Goal: Communication & Community: Ask a question

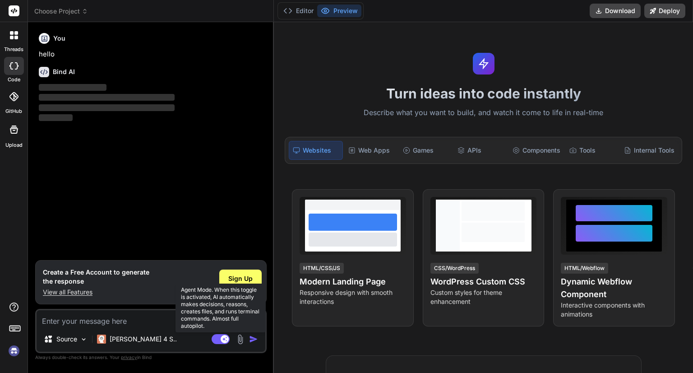
type textarea "x"
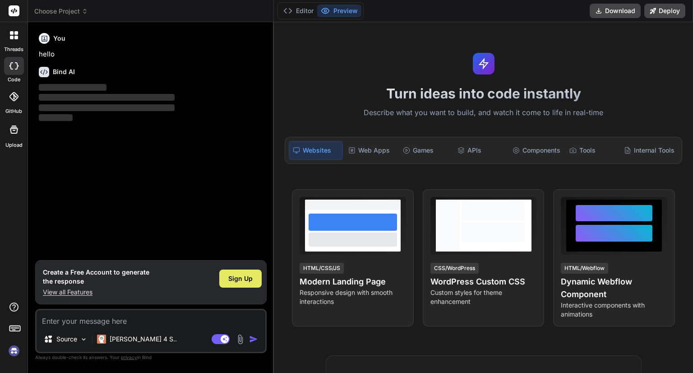
click at [235, 280] on span "Sign Up" at bounding box center [240, 278] width 24 height 9
click at [127, 321] on textarea at bounding box center [151, 318] width 229 height 16
type textarea "h"
type textarea "x"
type textarea "hi"
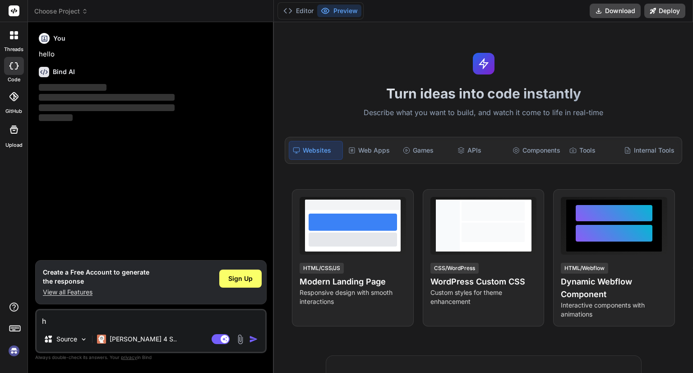
type textarea "x"
type textarea "hi"
click at [231, 281] on span "Sign Up" at bounding box center [240, 278] width 24 height 9
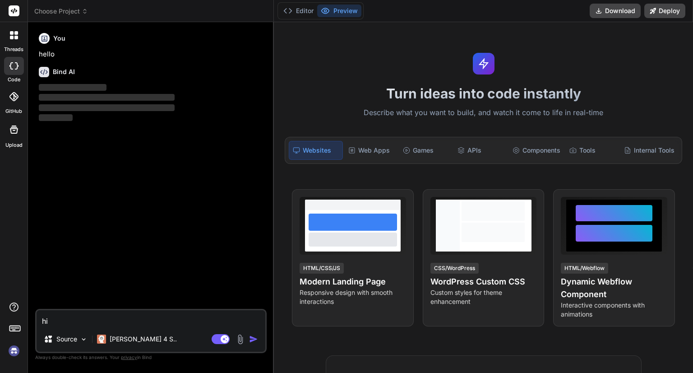
type textarea "x"
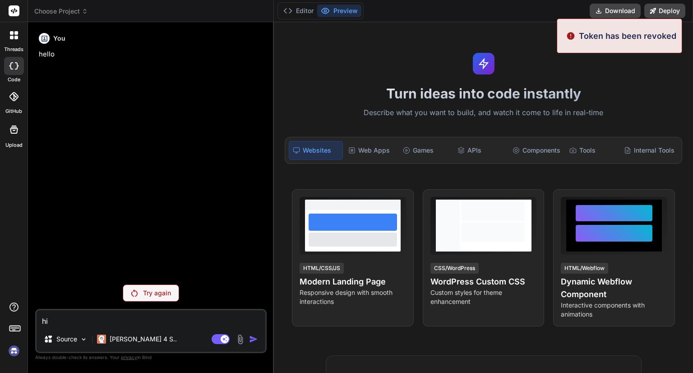
click at [100, 318] on textarea "hi" at bounding box center [151, 318] width 229 height 16
type textarea "h"
type textarea "x"
type textarea "h"
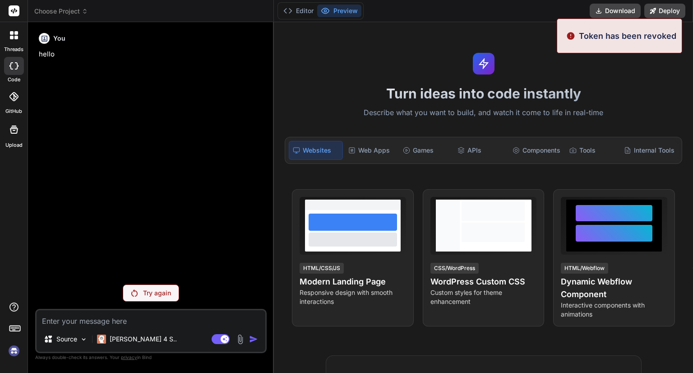
type textarea "x"
type textarea "hi"
type textarea "x"
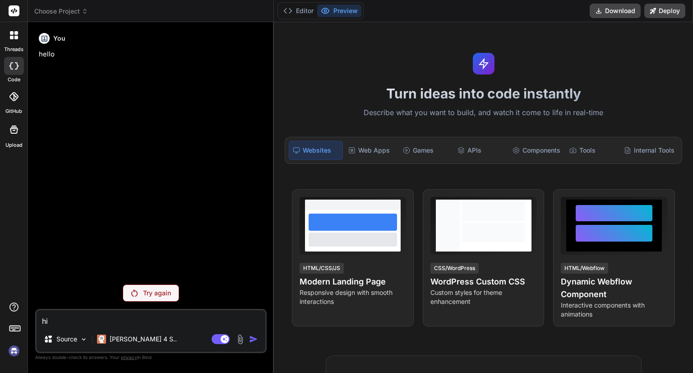
type textarea "hi"
type textarea "x"
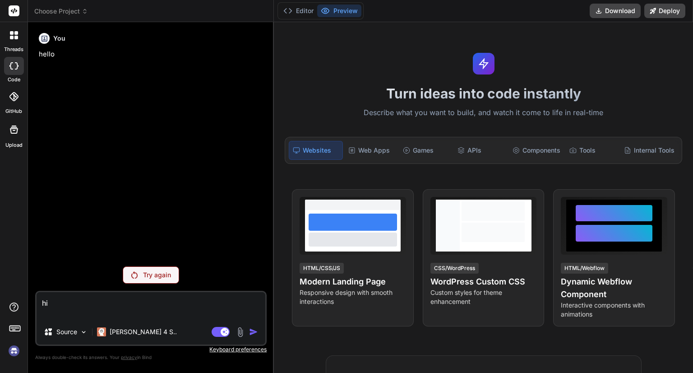
type textarea "hi"
type textarea "x"
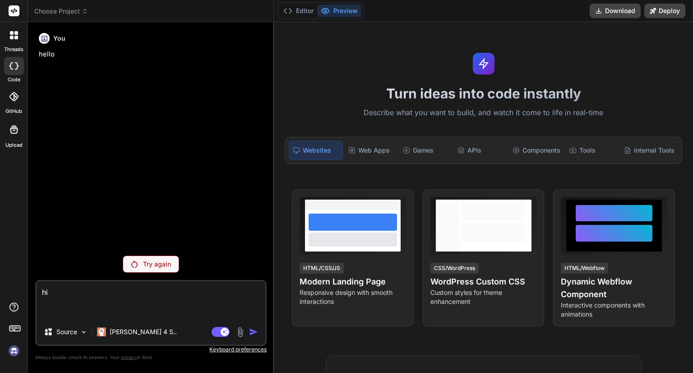
type textarea "hi"
click at [131, 271] on div "Try again" at bounding box center [151, 263] width 56 height 17
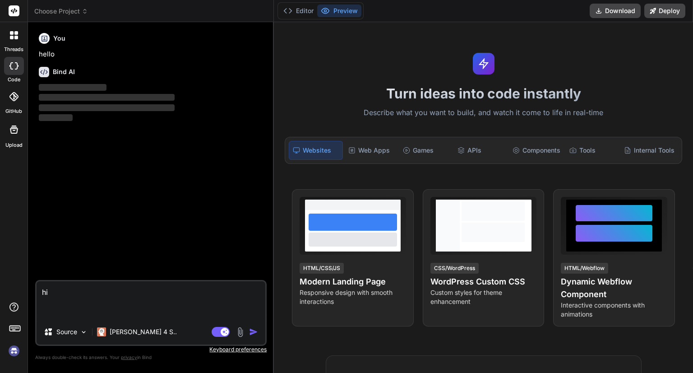
type textarea "x"
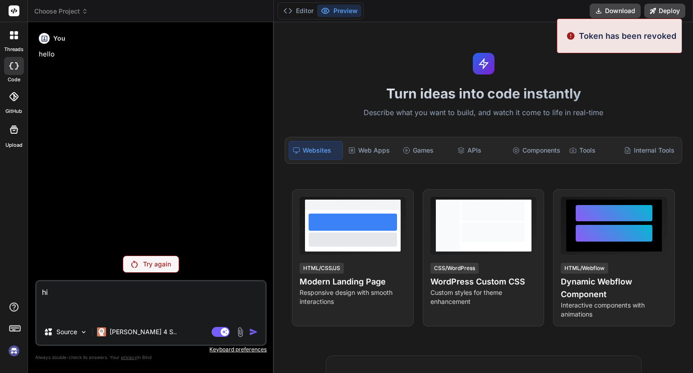
click at [53, 301] on textarea "hi" at bounding box center [151, 300] width 229 height 38
type textarea "hi"
type textarea "x"
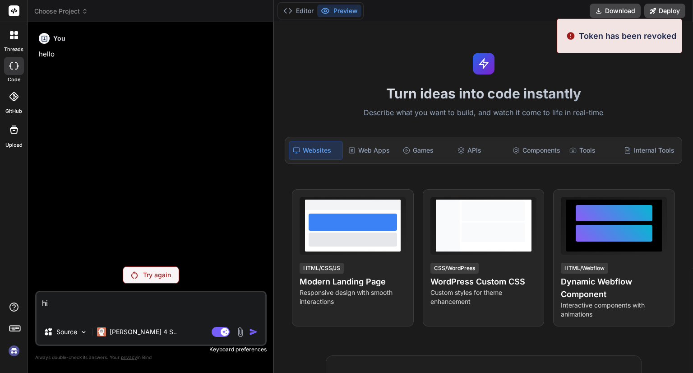
type textarea "h"
type textarea "x"
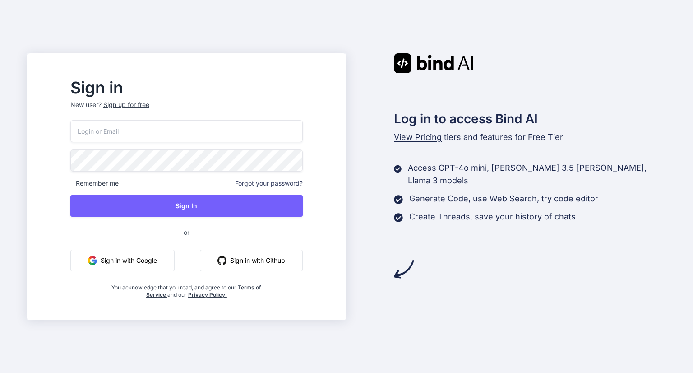
click at [175, 262] on button "Sign in with Google" at bounding box center [122, 261] width 104 height 22
click at [164, 260] on button "Sign in with Google" at bounding box center [122, 261] width 104 height 22
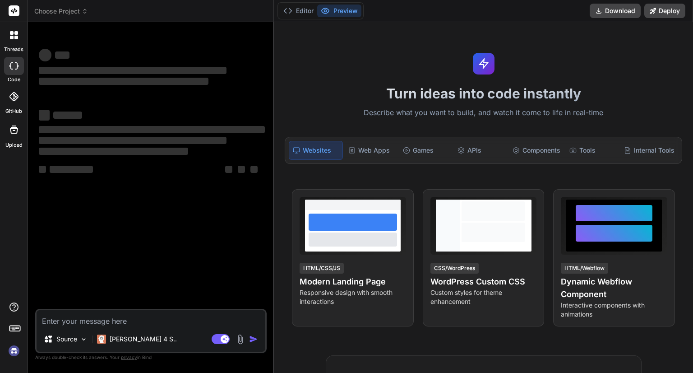
click at [117, 318] on textarea at bounding box center [151, 318] width 229 height 16
type textarea "x"
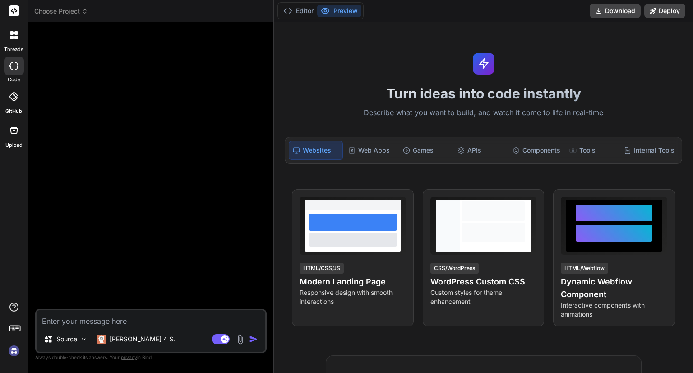
type textarea "H"
type textarea "x"
type textarea "Hi"
type textarea "x"
type textarea "Hi"
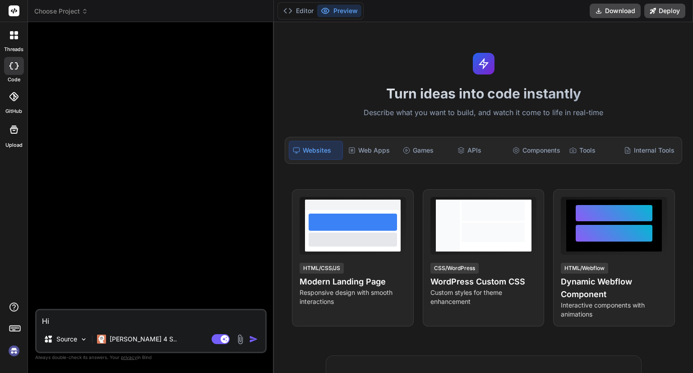
click at [253, 334] on img "button" at bounding box center [253, 338] width 9 height 9
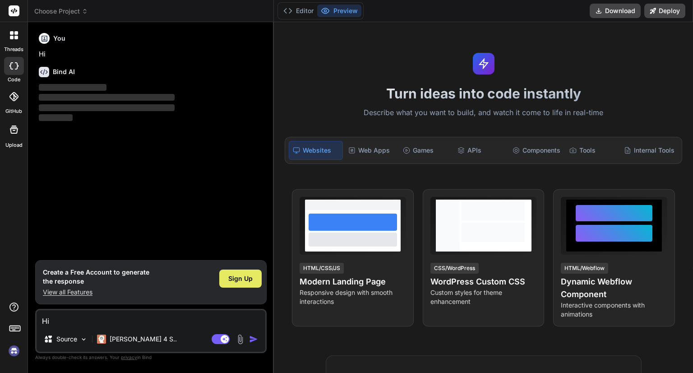
click at [249, 277] on span "Sign Up" at bounding box center [240, 278] width 24 height 9
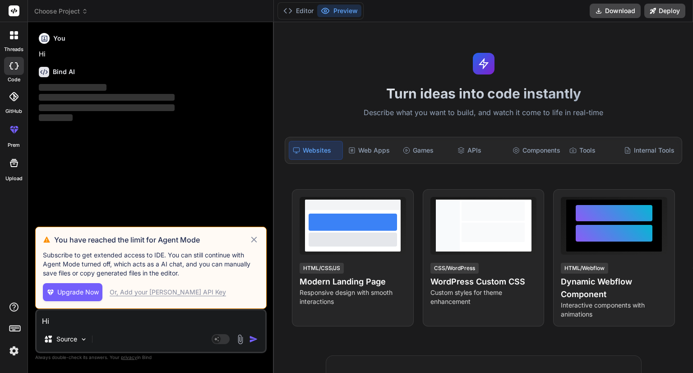
click at [255, 241] on icon at bounding box center [254, 239] width 6 height 6
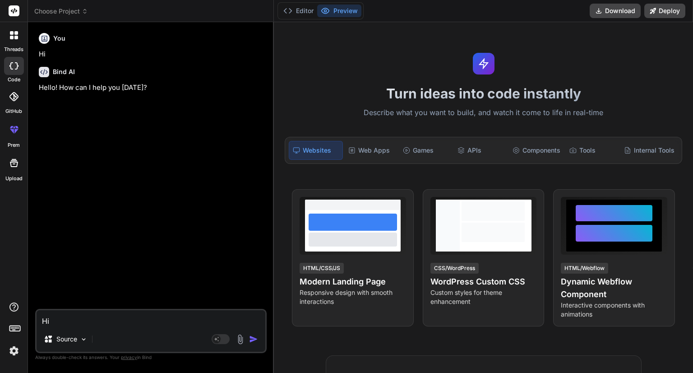
click at [240, 339] on img at bounding box center [240, 339] width 10 height 10
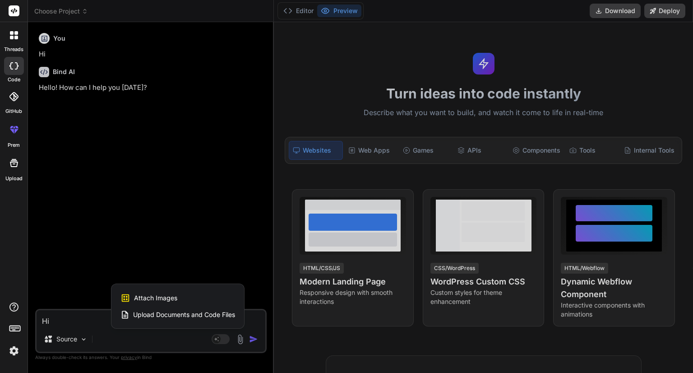
click at [145, 294] on span "Attach Images" at bounding box center [155, 297] width 43 height 9
type textarea "x"
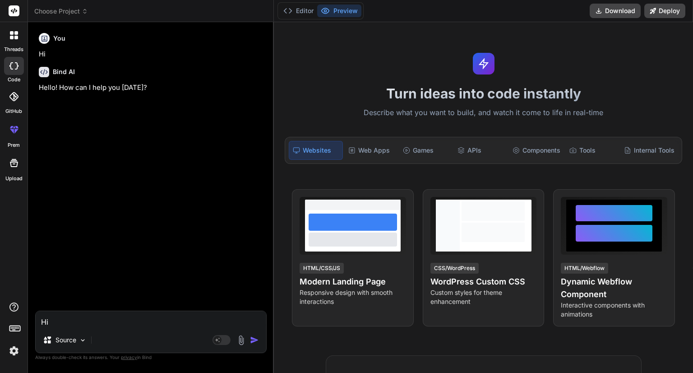
type input "C:\fakepath\image (6).png"
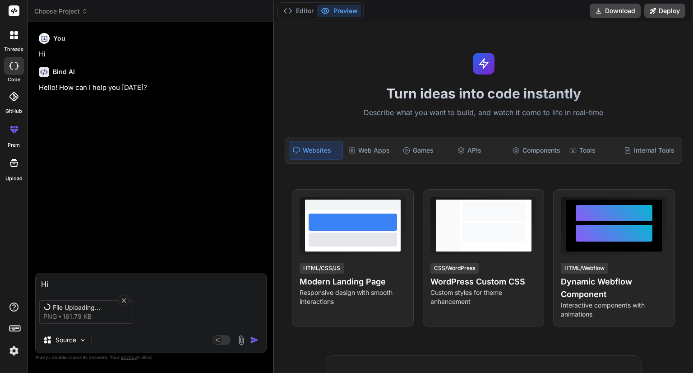
click at [79, 282] on textarea "Hi" at bounding box center [151, 281] width 231 height 16
type textarea "x"
paste textarea "<div class="left-panel"><proface-common section="packaging-station"></proface-c…"
type textarea "<div class="left-panel"><proface-common section="packaging-station"></proface-c…"
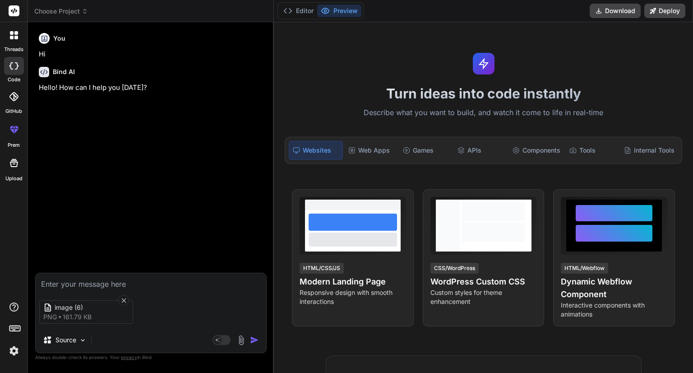
type textarea "x"
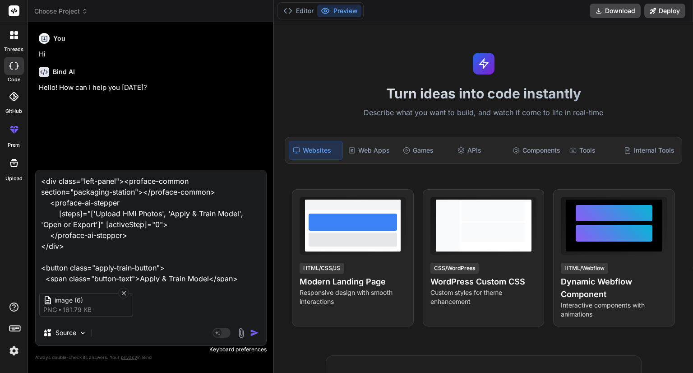
scroll to position [22, 0]
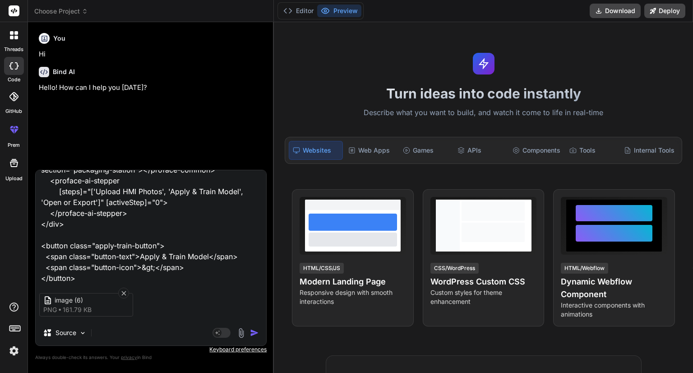
type textarea "<div class="left-panel"><proface-common section="packaging-station"></proface-c…"
type textarea "x"
type textarea "<div class="left-panel"><proface-common section="packaging-station"></proface-c…"
type textarea "x"
paste textarea ".left-panel { display: flex; flex-direction: column; align-items: flex-start; p…"
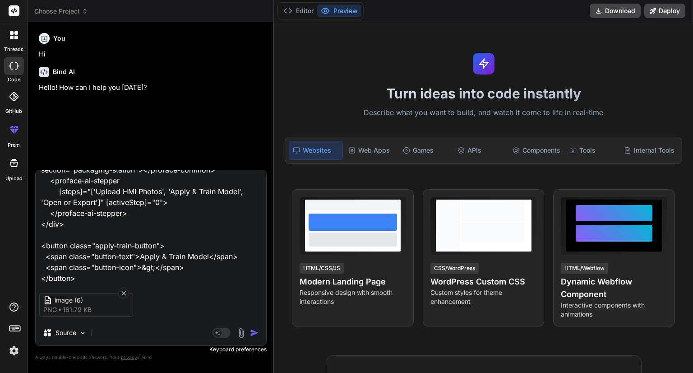
type textarea "<div class="left-panel"><proface-common section="packaging-station"></proface-c…"
type textarea "x"
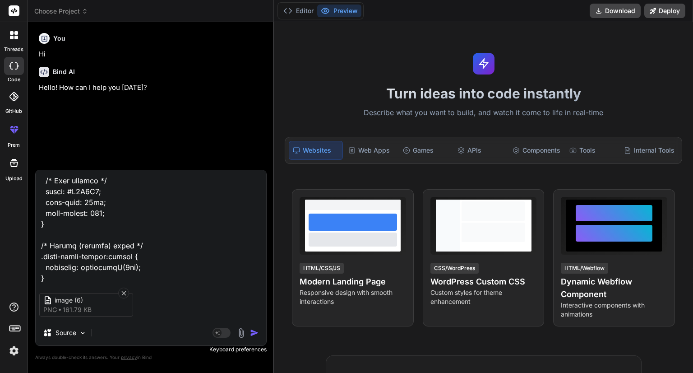
type textarea "<div class="left-panel"><proface-common section="packaging-station"></proface-c…"
type textarea "x"
type textarea "<div class="left-panel"><proface-common section="packaging-station"></proface-c…"
type textarea "x"
type textarea "<div class="left-panel"><proface-common section="packaging-station"></proface-c…"
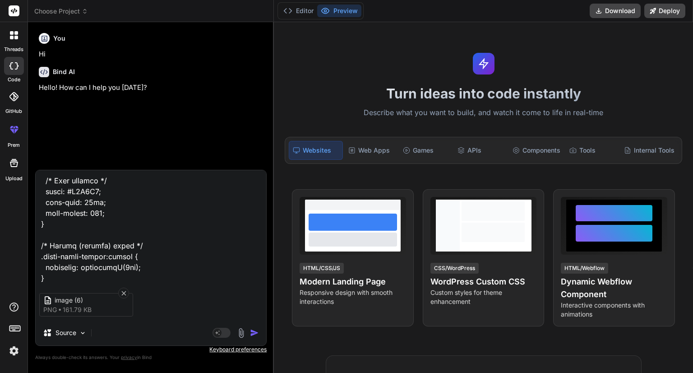
type textarea "x"
type textarea "<div class="left-panel"><proface-common section="packaging-station"></proface-c…"
type textarea "x"
type textarea "<div class="left-panel"><proface-common section="packaging-station"></proface-c…"
type textarea "x"
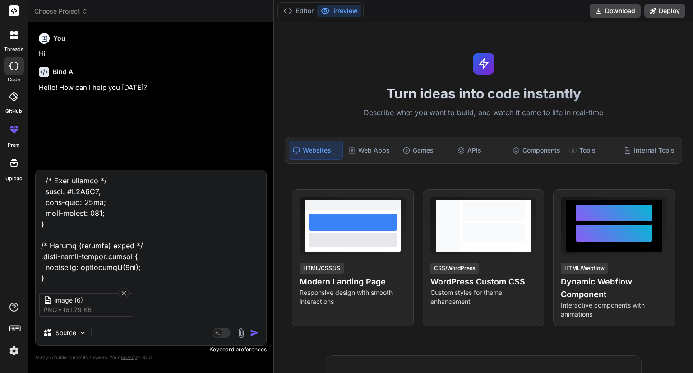
type textarea "<div class="left-panel"><proface-common section="packaging-station"></proface-c…"
type textarea "x"
type textarea "<div class="left-panel"><proface-common section="packaging-station"></proface-c…"
type textarea "x"
type textarea "<div class="left-panel"><proface-common section="packaging-station"></proface-c…"
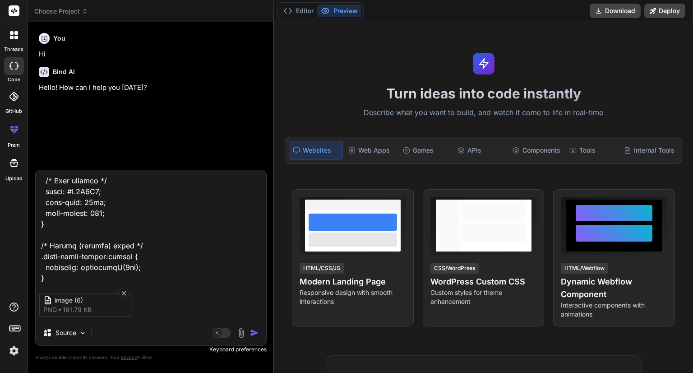
type textarea "x"
type textarea "<div class="left-panel"><proface-common section="packaging-station"></proface-c…"
type textarea "x"
type textarea "<div class="left-panel"><proface-common section="packaging-station"></proface-c…"
type textarea "x"
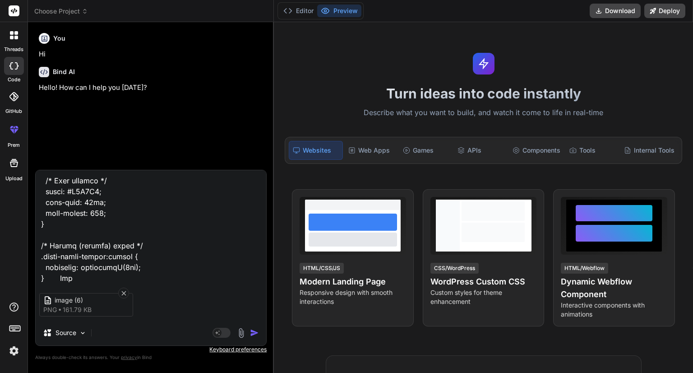
type textarea "<div class="left-panel"><proface-common section="packaging-station"></proface-c…"
type textarea "x"
type textarea "<div class="left-panel"><proface-common section="packaging-station"></proface-c…"
type textarea "x"
type textarea "<div class="left-panel"><proface-common section="packaging-station"></proface-c…"
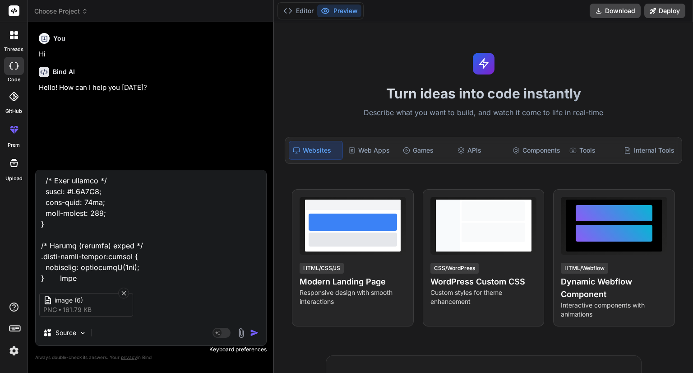
type textarea "x"
type textarea "<div class="left-panel"><proface-common section="packaging-station"></proface-c…"
type textarea "x"
type textarea "<div class="left-panel"><proface-common section="packaging-station"></proface-c…"
type textarea "x"
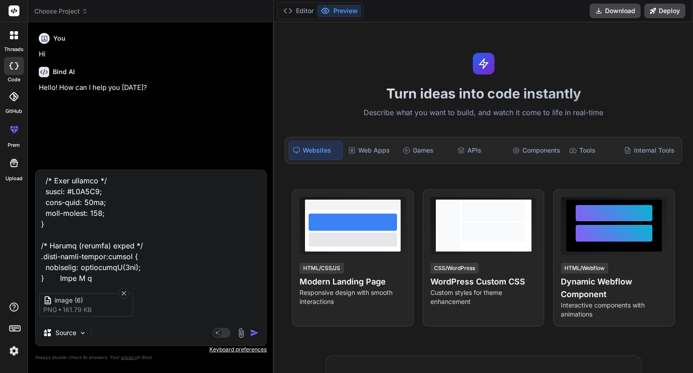
type textarea "<div class="left-panel"><proface-common section="packaging-station"></proface-c…"
type textarea "x"
type textarea "<div class="left-panel"><proface-common section="packaging-station"></proface-c…"
type textarea "x"
type textarea "<div class="left-panel"><proface-common section="packaging-station"></proface-c…"
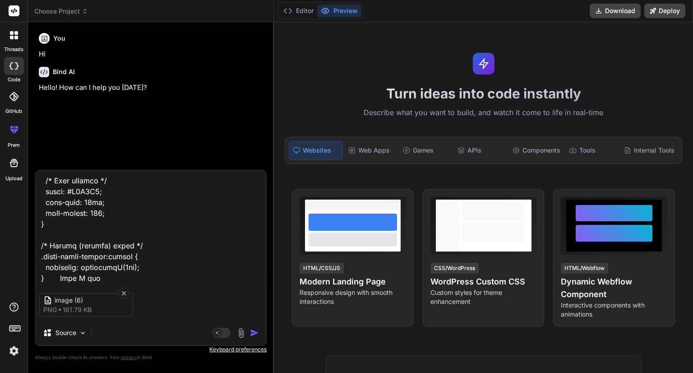
type textarea "x"
type textarea "<div class="left-panel"><proface-common section="packaging-station"></proface-c…"
type textarea "x"
type textarea "<div class="left-panel"><proface-common section="packaging-station"></proface-c…"
type textarea "x"
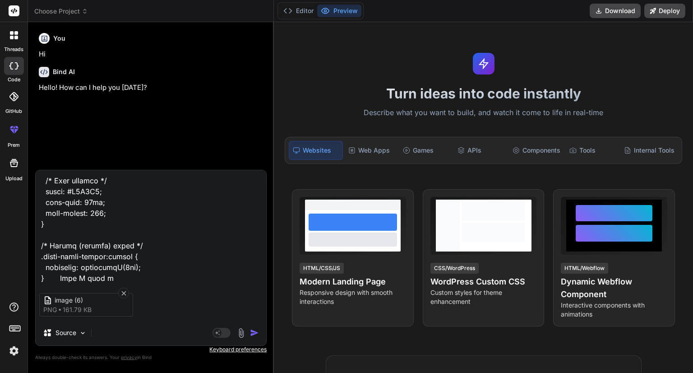
type textarea "<div class="left-panel"><proface-common section="packaging-station"></proface-c…"
type textarea "x"
type textarea "<div class="left-panel"><proface-common section="packaging-station"></proface-c…"
type textarea "x"
type textarea "<div class="left-panel"><proface-common section="packaging-station"></proface-c…"
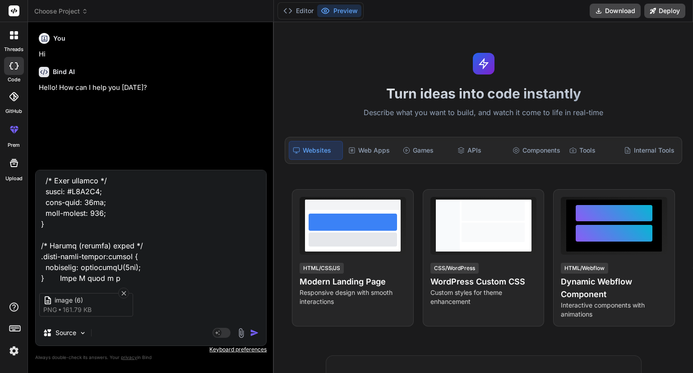
type textarea "x"
type textarea "<div class="left-panel"><proface-common section="packaging-station"></proface-c…"
type textarea "x"
type textarea "<div class="left-panel"><proface-common section="packaging-station"></proface-c…"
type textarea "x"
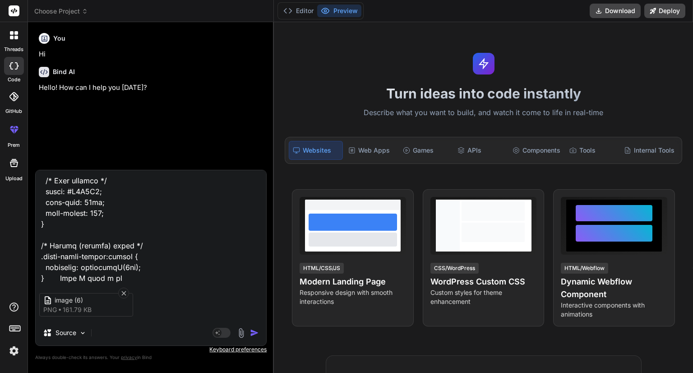
type textarea "<div class="left-panel"><proface-common section="packaging-station"></proface-c…"
type textarea "x"
type textarea "<div class="left-panel"><proface-common section="packaging-station"></proface-c…"
type textarea "x"
type textarea "<div class="left-panel"><proface-common section="packaging-station"></proface-c…"
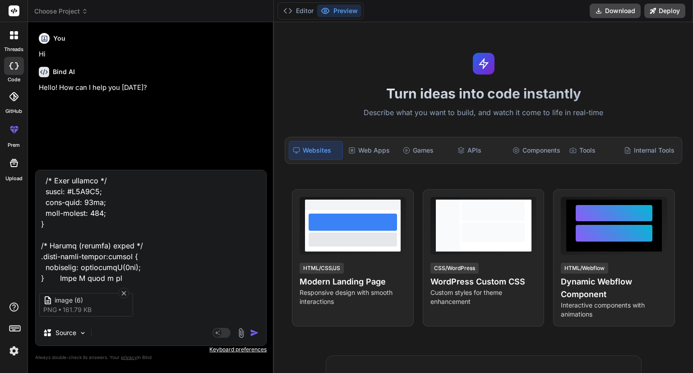
type textarea "x"
type textarea "<div class="left-panel"><proface-common section="packaging-station"></proface-c…"
type textarea "x"
type textarea "<div class="left-panel"><proface-common section="packaging-station"></proface-c…"
type textarea "x"
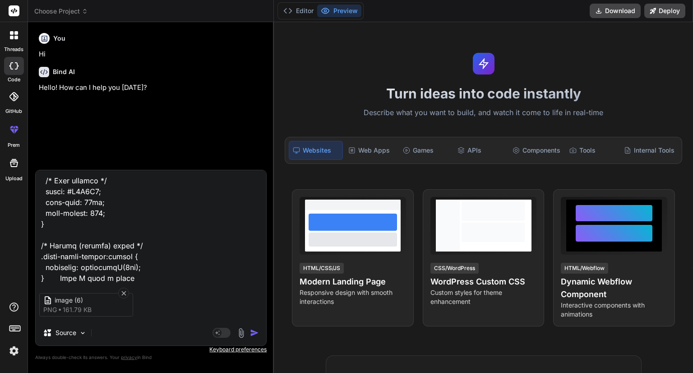
type textarea "<div class="left-panel"><proface-common section="packaging-station"></proface-c…"
type textarea "x"
type textarea "<div class="left-panel"><proface-common section="packaging-station"></proface-c…"
type textarea "x"
type textarea "<div class="left-panel"><proface-common section="packaging-station"></proface-c…"
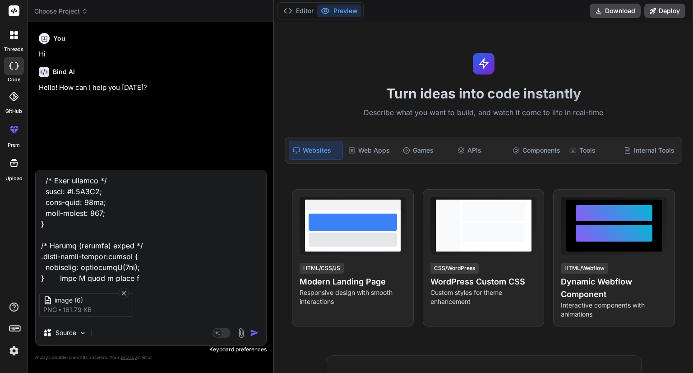
type textarea "x"
type textarea "<div class="left-panel"><proface-common section="packaging-station"></proface-c…"
type textarea "x"
type textarea "<div class="left-panel"><proface-common section="packaging-station"></proface-c…"
type textarea "x"
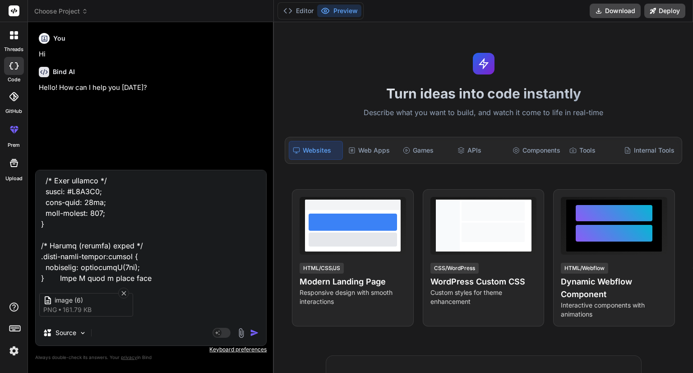
type textarea "<div class="left-panel"><proface-common section="packaging-station"></proface-c…"
type textarea "x"
type textarea "<div class="left-panel"><proface-common section="packaging-station"></proface-c…"
type textarea "x"
type textarea "<div class="left-panel"><proface-common section="packaging-station"></proface-c…"
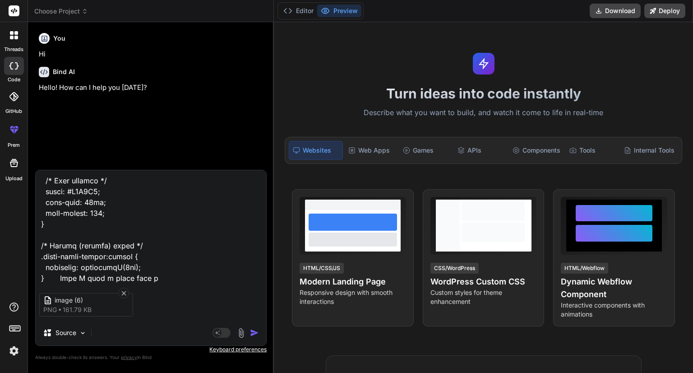
type textarea "x"
type textarea "<div class="left-panel"><proface-common section="packaging-station"></proface-c…"
type textarea "x"
type textarea "<div class="left-panel"><proface-common section="packaging-station"></proface-c…"
type textarea "x"
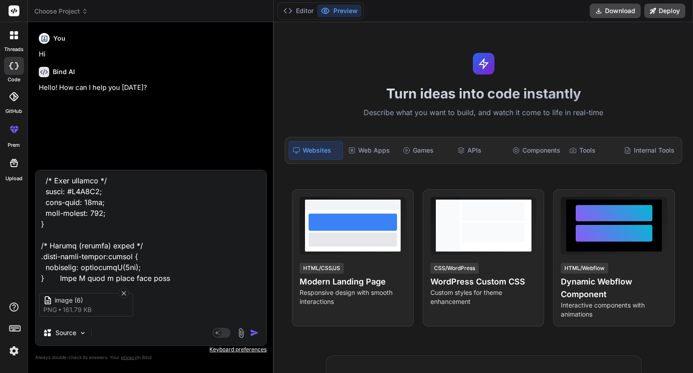
type textarea "<div class="left-panel"><proface-common section="packaging-station"></proface-c…"
type textarea "x"
type textarea "<div class="left-panel"><proface-common section="packaging-station"></proface-c…"
type textarea "x"
type textarea "<div class="left-panel"><proface-common section="packaging-station"></proface-c…"
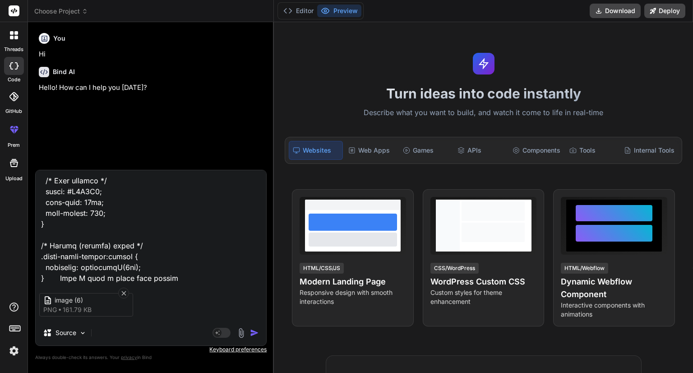
type textarea "x"
type textarea "<div class="left-panel"><proface-common section="packaging-station"></proface-c…"
type textarea "x"
type textarea "<div class="left-panel"><proface-common section="packaging-station"></proface-c…"
type textarea "x"
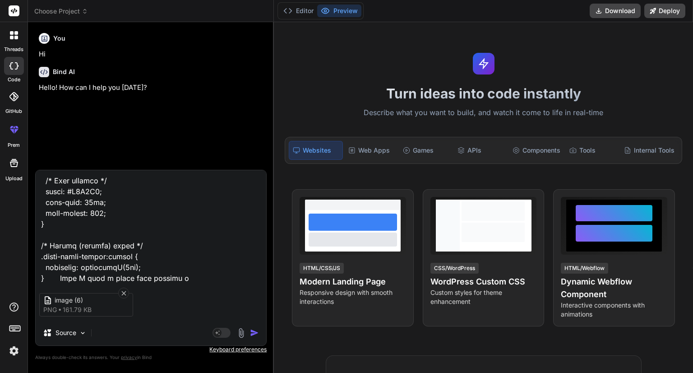
type textarea "<div class="left-panel"><proface-common section="packaging-station"></proface-c…"
type textarea "x"
type textarea "<div class="left-panel"><proface-common section="packaging-station"></proface-c…"
type textarea "x"
type textarea "<div class="left-panel"><proface-common section="packaging-station"></proface-c…"
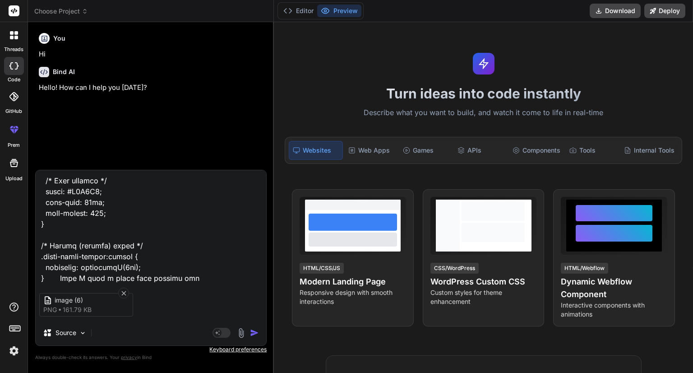
type textarea "x"
type textarea "<div class="left-panel"><proface-common section="packaging-station"></proface-c…"
type textarea "x"
type textarea "<div class="left-panel"><proface-common section="packaging-station"></proface-c…"
type textarea "x"
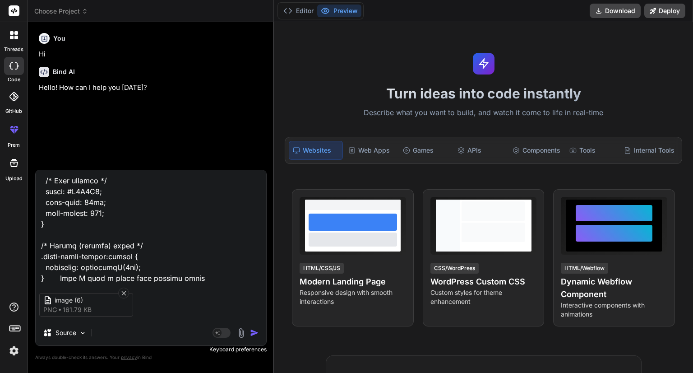
type textarea "<div class="left-panel"><proface-common section="packaging-station"></proface-c…"
type textarea "x"
type textarea "<div class="left-panel"><proface-common section="packaging-station"></proface-c…"
type textarea "x"
type textarea "<div class="left-panel"><proface-common section="packaging-station"></proface-c…"
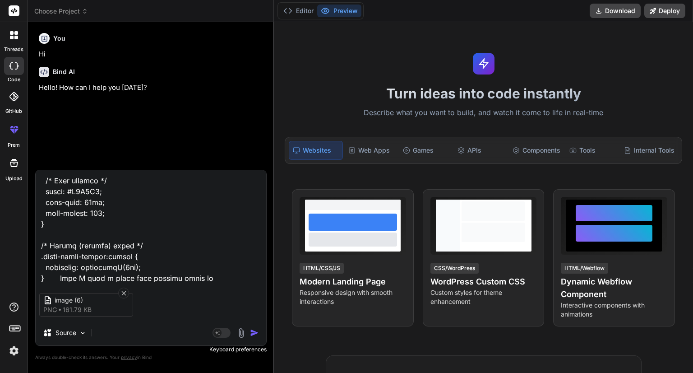
type textarea "x"
type textarea "<div class="left-panel"><proface-common section="packaging-station"></proface-c…"
type textarea "x"
paste textarea "<div class="left-panel"><proface-common section="packaging-station"></proface-c…"
type textarea "<div class="left-panel"><proface-common section="packaging-station"></proface-c…"
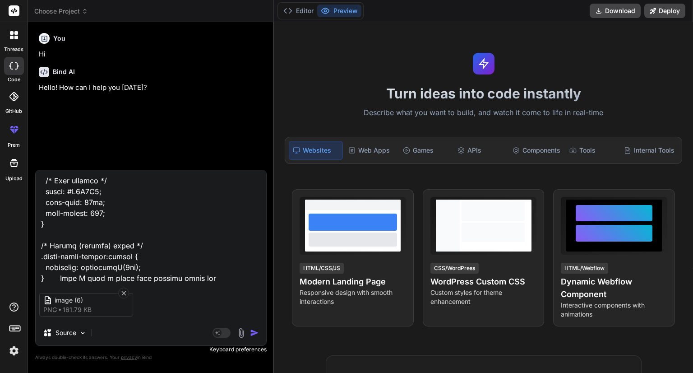
type textarea "x"
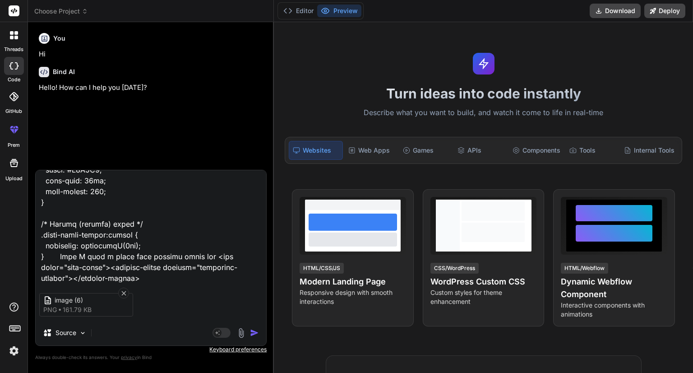
type textarea "<div class="left-panel"><proface-common section="packaging-station"></proface-c…"
type textarea "x"
type textarea "<div class="left-panel"><proface-common section="packaging-station"></proface-c…"
type textarea "x"
type textarea "<div class="left-panel"><proface-common section="packaging-station"></proface-c…"
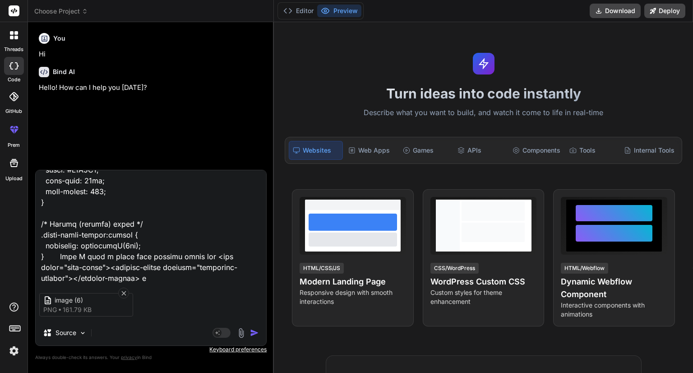
type textarea "x"
type textarea "<div class="left-panel"><proface-common section="packaging-station"></proface-c…"
type textarea "x"
type textarea "<div class="left-panel"><proface-common section="packaging-station"></proface-c…"
type textarea "x"
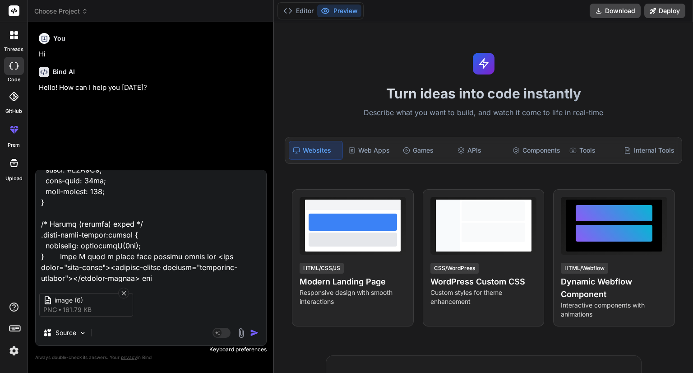
type textarea "<div class="left-panel"><proface-common section="packaging-station"></proface-c…"
type textarea "x"
type textarea "<div class="left-panel"><proface-common section="packaging-station"></proface-c…"
type textarea "x"
type textarea "<div class="left-panel"><proface-common section="packaging-station"></proface-c…"
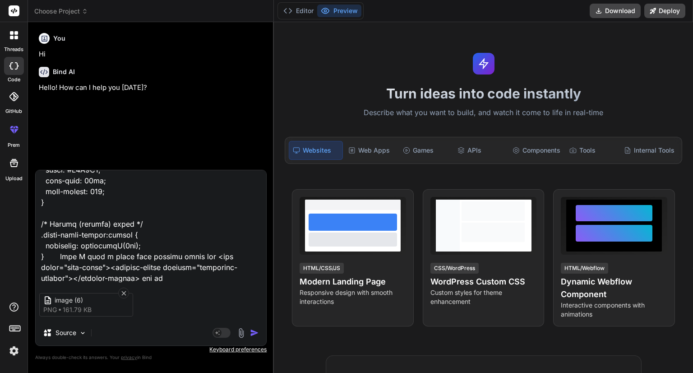
type textarea "x"
type textarea "<div class="left-panel"><proface-common section="packaging-station"></proface-c…"
type textarea "x"
type textarea "<div class="left-panel"><proface-common section="packaging-station"></proface-c…"
type textarea "x"
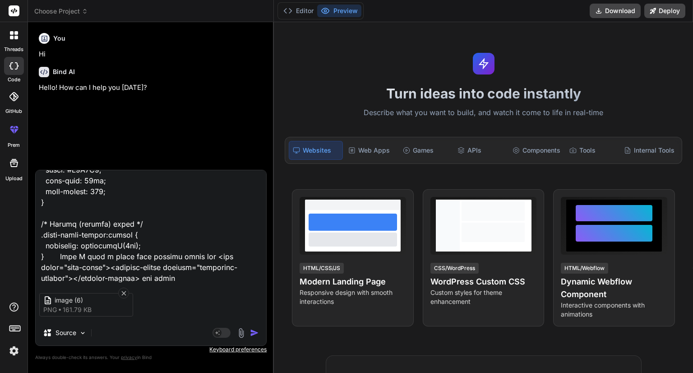
type textarea "<div class="left-panel"><proface-common section="packaging-station"></proface-c…"
type textarea "x"
type textarea "<div class="left-panel"><proface-common section="packaging-station"></proface-c…"
type textarea "x"
type textarea "<div class="left-panel"><proface-common section="packaging-station"></proface-c…"
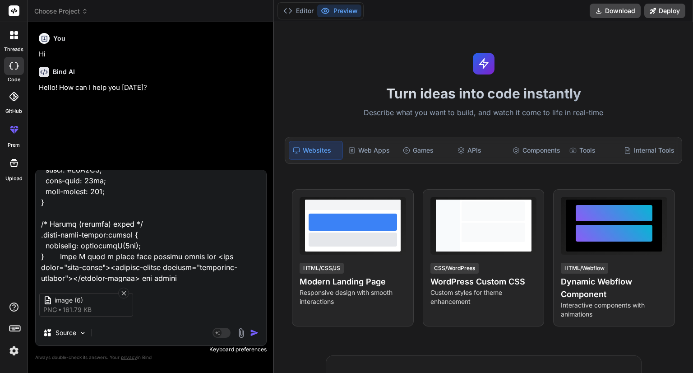
type textarea "x"
type textarea "<div class="left-panel"><proface-common section="packaging-station"></proface-c…"
type textarea "x"
type textarea "<div class="left-panel"><proface-common section="packaging-station"></proface-c…"
type textarea "x"
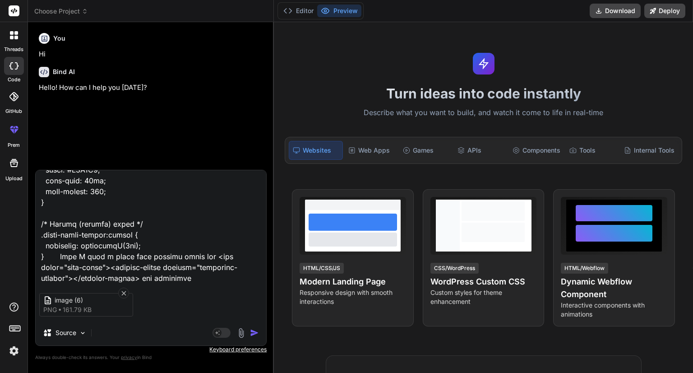
type textarea "<div class="left-panel"><proface-common section="packaging-station"></proface-c…"
type textarea "x"
type textarea "<div class="left-panel"><proface-common section="packaging-station"></proface-c…"
type textarea "x"
type textarea "<div class="left-panel"><proface-common section="packaging-station"></proface-c…"
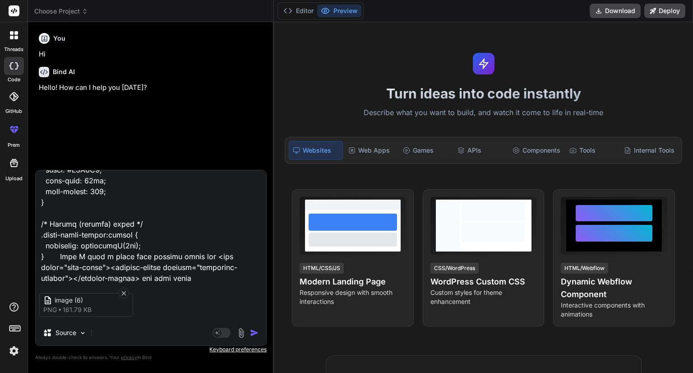
type textarea "x"
type textarea "<div class="left-panel"><proface-common section="packaging-station"></proface-c…"
type textarea "x"
type textarea "<div class="left-panel"><proface-common section="packaging-station"></proface-c…"
type textarea "x"
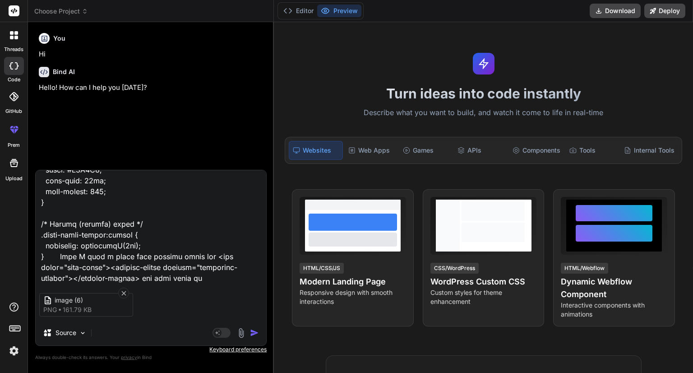
type textarea "<div class="left-panel"><proface-common section="packaging-station"></proface-c…"
type textarea "x"
type textarea "<div class="left-panel"><proface-common section="packaging-station"></proface-c…"
type textarea "x"
type textarea "<div class="left-panel"><proface-common section="packaging-station"></proface-c…"
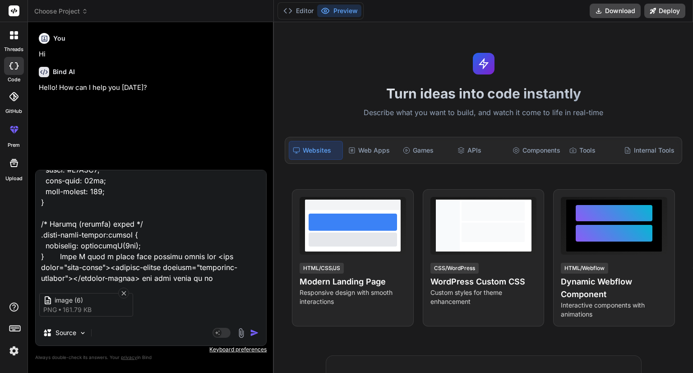
type textarea "x"
type textarea "<div class="left-panel"><proface-common section="packaging-station"></proface-c…"
type textarea "x"
type textarea "<div class="left-panel"><proface-common section="packaging-station"></proface-c…"
type textarea "x"
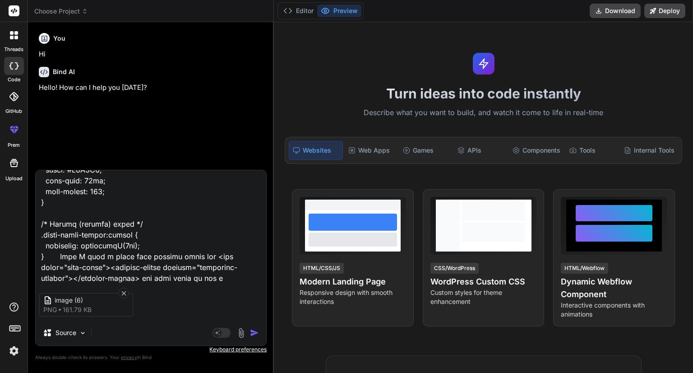
type textarea "<div class="left-panel"><proface-common section="packaging-station"></proface-c…"
type textarea "x"
type textarea "<div class="left-panel"><proface-common section="packaging-station"></proface-c…"
type textarea "x"
type textarea "<div class="left-panel"><proface-common section="packaging-station"></proface-c…"
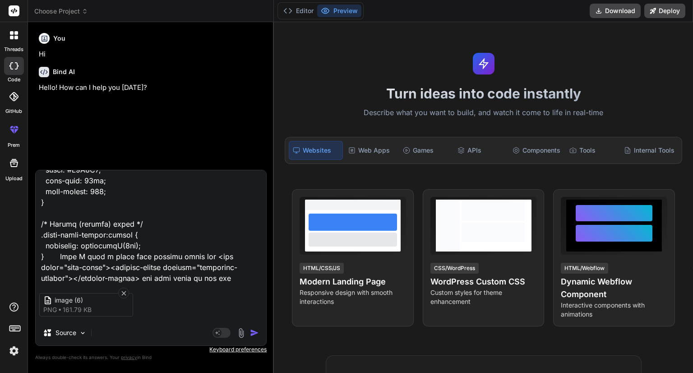
type textarea "x"
type textarea "<div class="left-panel"><proface-common section="packaging-station"></proface-c…"
type textarea "x"
type textarea "<div class="left-panel"><proface-common section="packaging-station"></proface-c…"
type textarea "x"
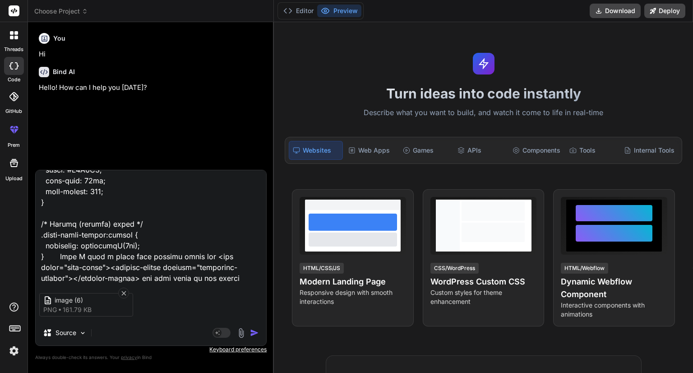
type textarea "<div class="left-panel"><proface-common section="packaging-station"></proface-c…"
type textarea "x"
type textarea "<div class="left-panel"><proface-common section="packaging-station"></proface-c…"
type textarea "x"
type textarea "<div class="left-panel"><proface-common section="packaging-station"></proface-c…"
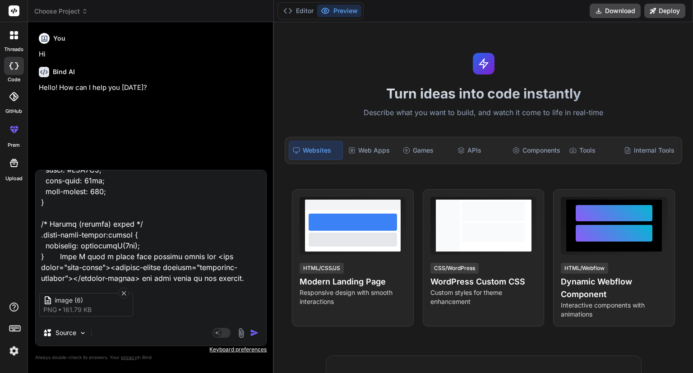
type textarea "x"
type textarea "<div class="left-panel"><proface-common section="packaging-station"></proface-c…"
type textarea "x"
type textarea "<div class="left-panel"><proface-common section="packaging-station"></proface-c…"
type textarea "x"
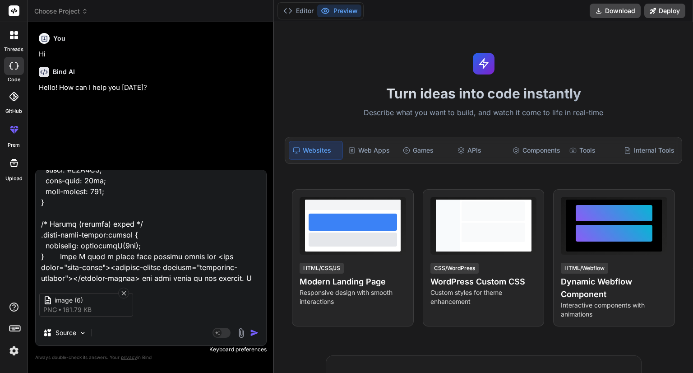
type textarea "<div class="left-panel"><proface-common section="packaging-station"></proface-c…"
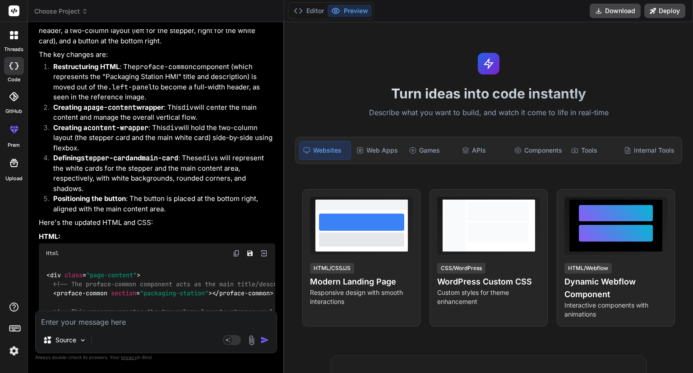
scroll to position [539, 0]
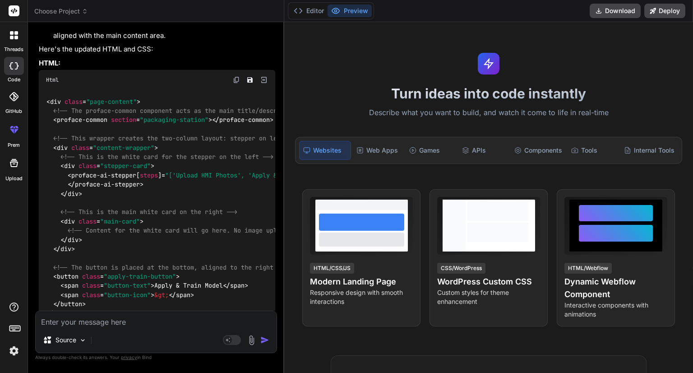
click at [234, 76] on img at bounding box center [236, 79] width 7 height 7
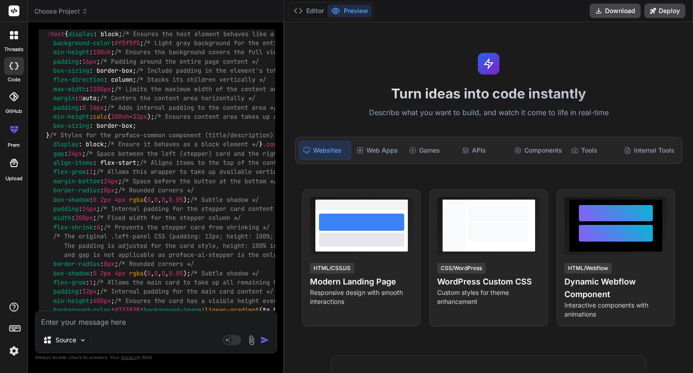
scroll to position [717, 0]
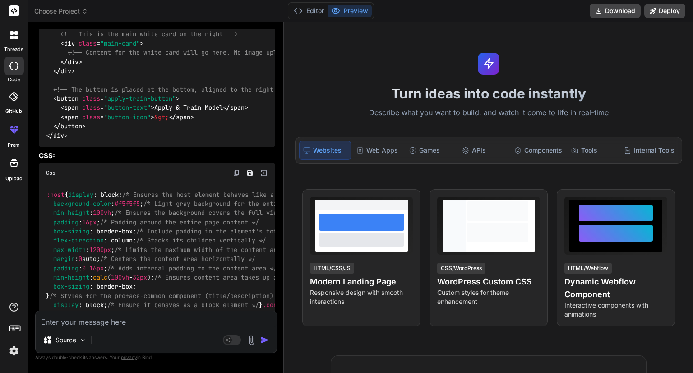
click at [235, 174] on img at bounding box center [236, 172] width 7 height 7
click at [120, 326] on textarea at bounding box center [156, 319] width 241 height 16
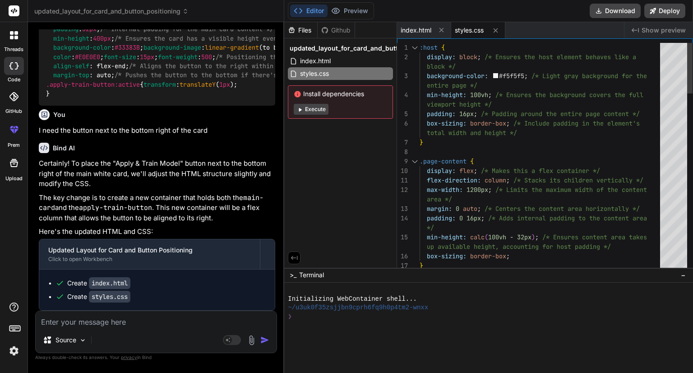
scroll to position [0, 0]
click at [421, 28] on span "index.html" at bounding box center [416, 30] width 31 height 9
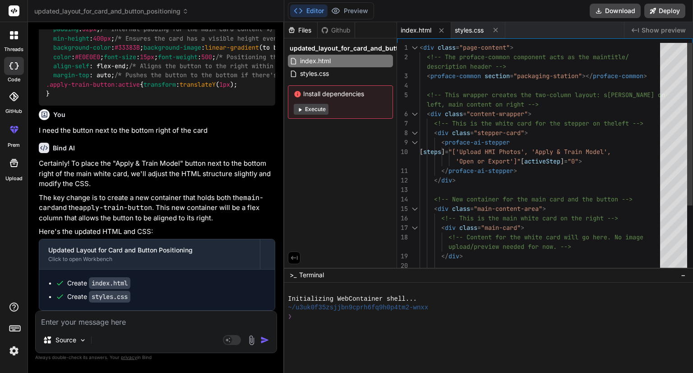
click at [487, 157] on div "< div class = "page-content" > <!-- The proface-common component acts as the ma…" at bounding box center [543, 204] width 246 height 322
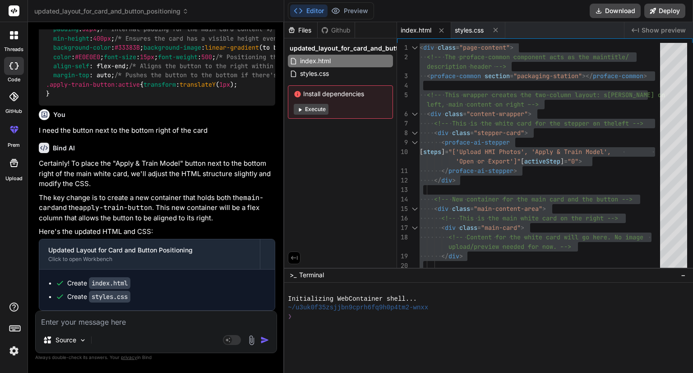
click at [150, 326] on textarea at bounding box center [156, 319] width 241 height 16
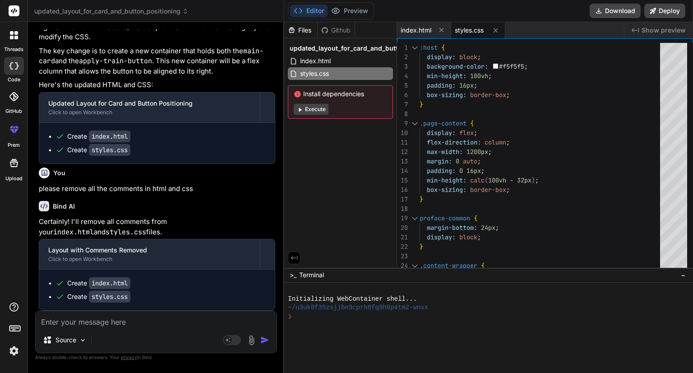
scroll to position [1712, 0]
click at [421, 31] on span "index.html" at bounding box center [416, 30] width 31 height 9
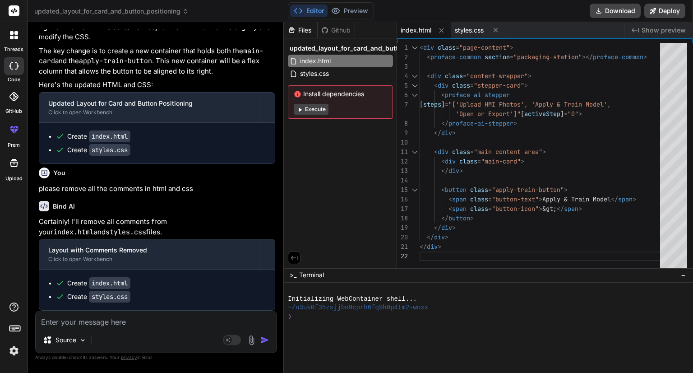
scroll to position [0, 0]
click at [483, 106] on div "< div class = "page-content" > < proface-common section = "packaging-station" >…" at bounding box center [543, 157] width 246 height 229
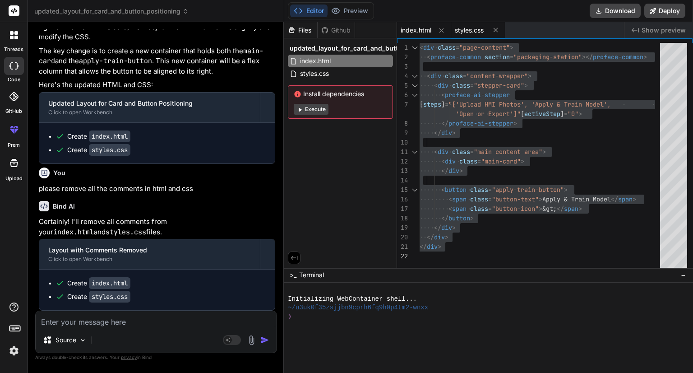
click at [473, 32] on span "styles.css" at bounding box center [469, 30] width 29 height 9
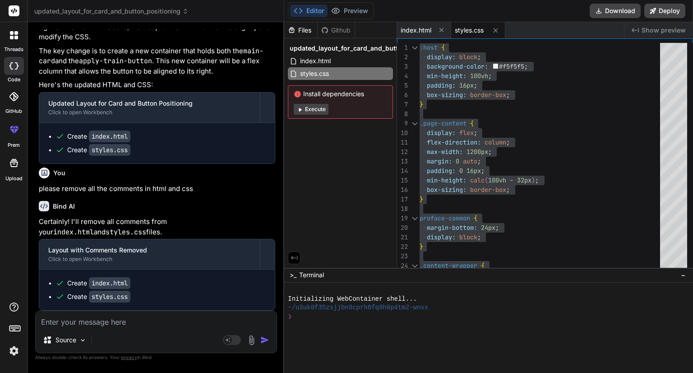
click at [90, 325] on textarea at bounding box center [156, 319] width 241 height 16
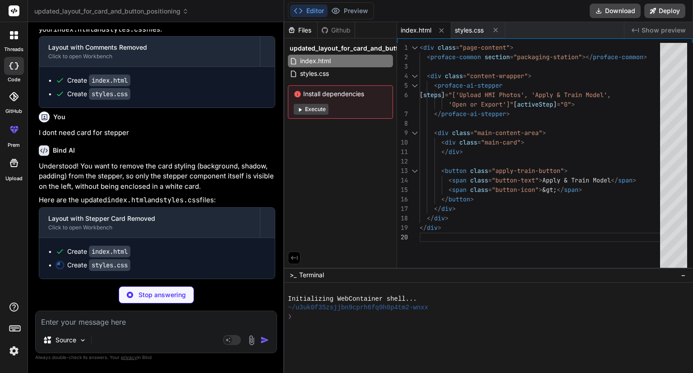
scroll to position [1914, 0]
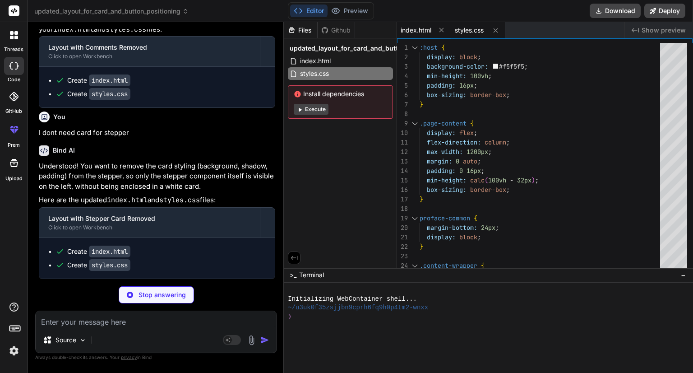
click at [411, 31] on span "index.html" at bounding box center [416, 30] width 31 height 9
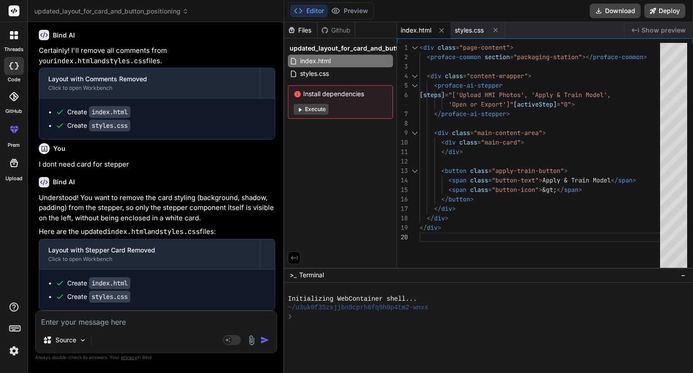
scroll to position [0, 0]
click at [498, 127] on div "< div class = "page-content" > < proface-common section = "packaging-station" >…" at bounding box center [543, 157] width 246 height 229
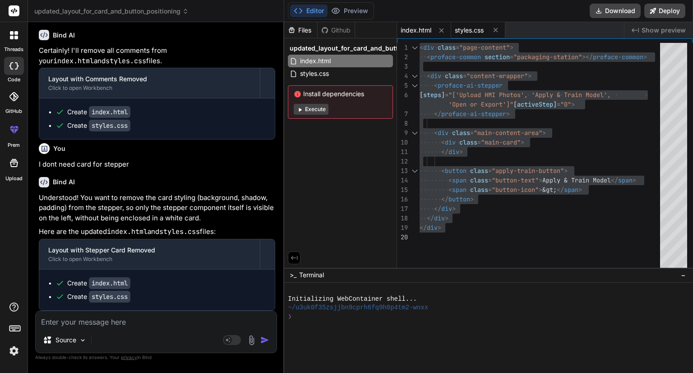
click at [468, 29] on span "styles.css" at bounding box center [469, 30] width 29 height 9
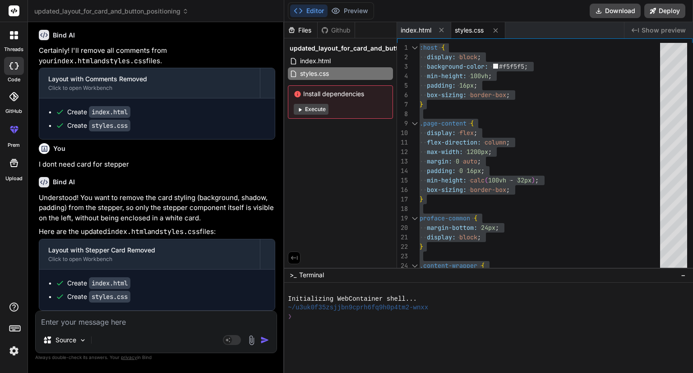
click at [153, 317] on textarea at bounding box center [156, 319] width 241 height 16
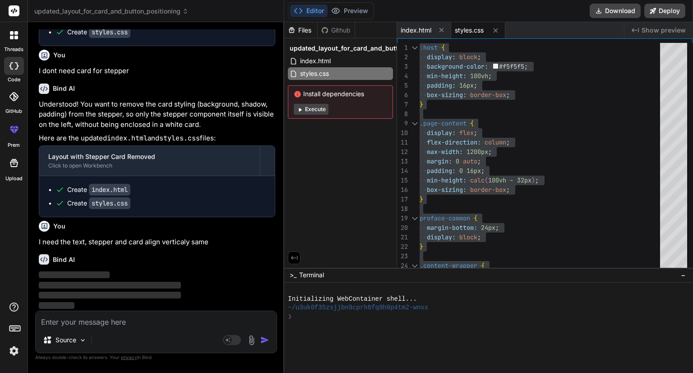
scroll to position [1977, 0]
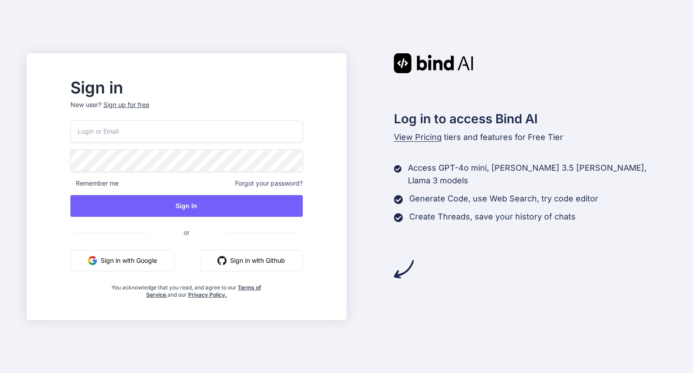
click at [155, 258] on button "Sign in with Google" at bounding box center [122, 261] width 104 height 22
